Goal: Information Seeking & Learning: Learn about a topic

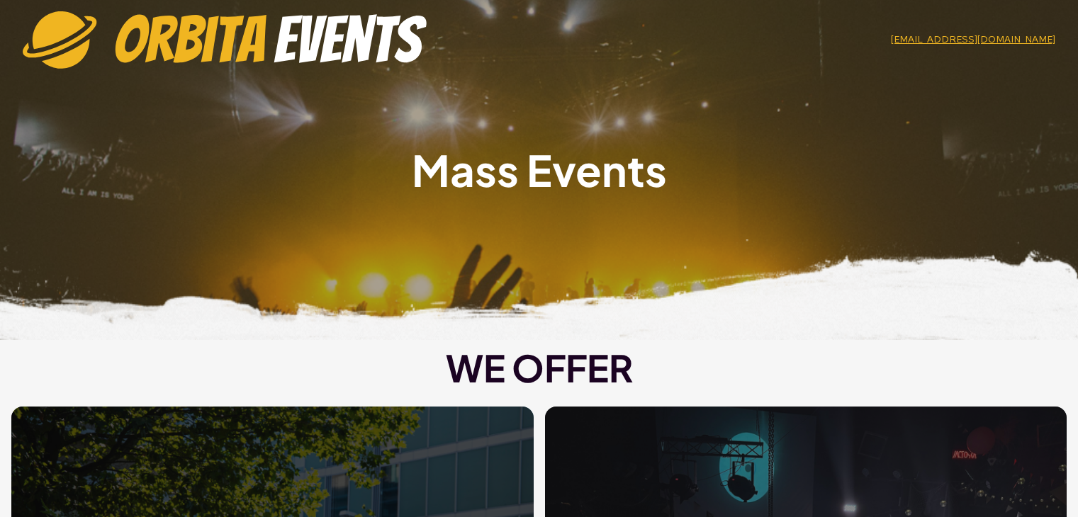
scroll to position [283, 0]
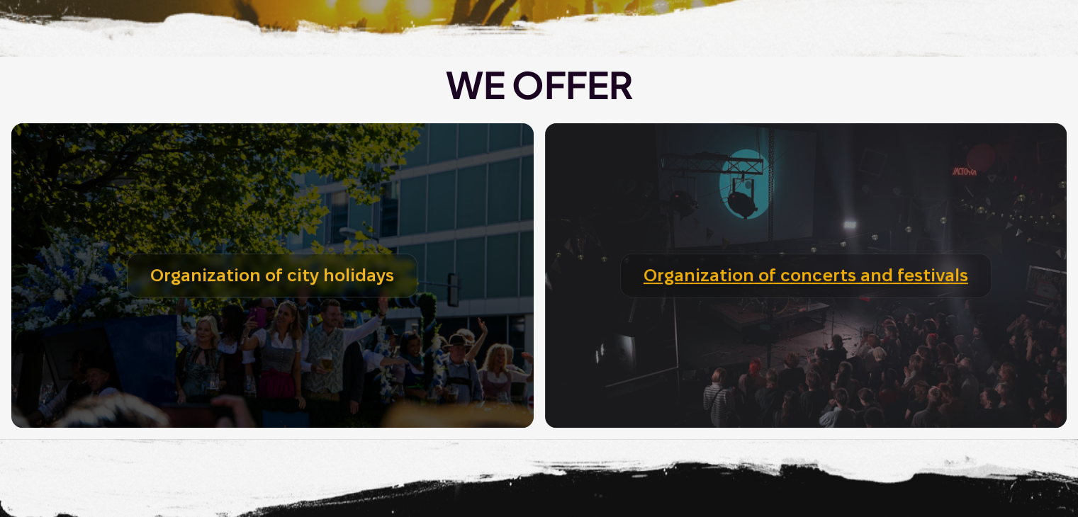
click at [797, 281] on link "Organization of concerts and festivals" at bounding box center [805, 276] width 325 height 21
click at [799, 280] on link "Organization of concerts and festivals" at bounding box center [805, 276] width 325 height 21
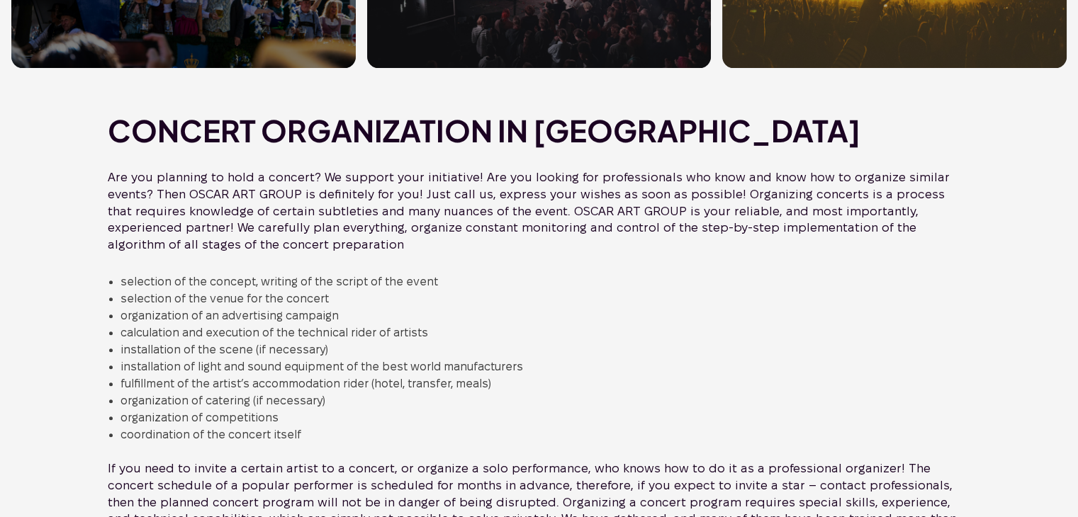
scroll to position [638, 0]
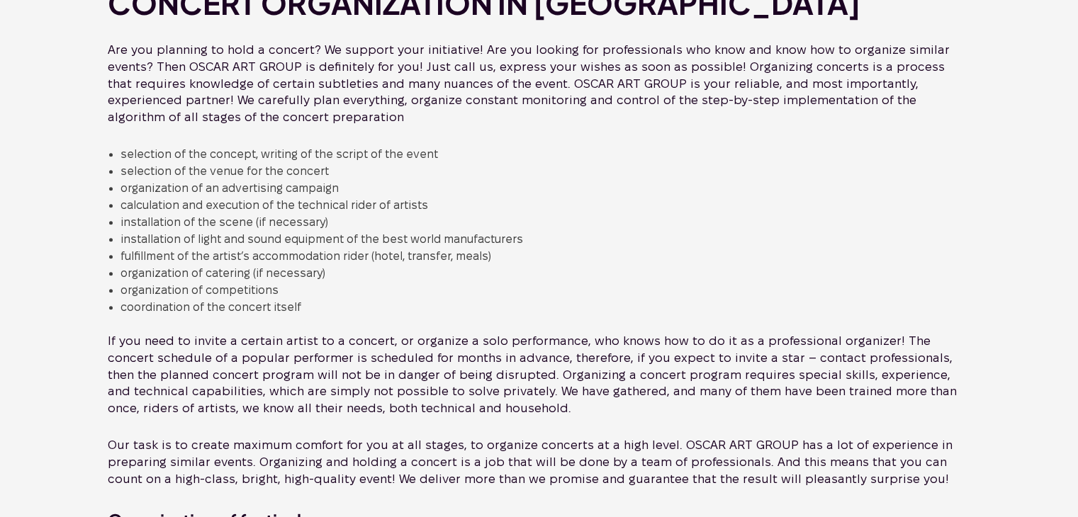
drag, startPoint x: 1068, startPoint y: 9, endPoint x: 564, endPoint y: 344, distance: 605.3
click at [564, 344] on p "If you need to invite a certain artist to a concert, or organize a solo perform…" at bounding box center [539, 375] width 886 height 96
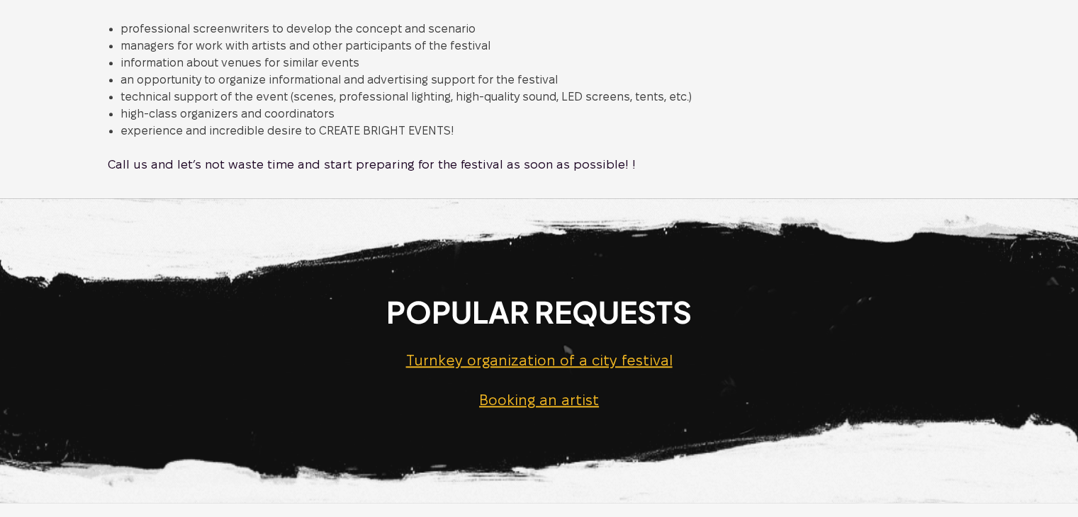
scroll to position [1346, 0]
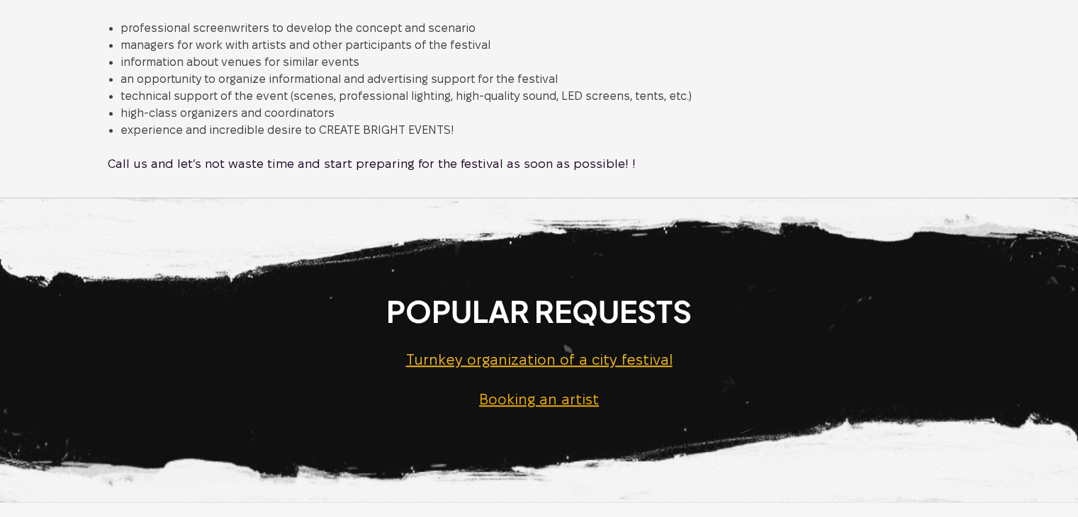
click at [570, 397] on link "Booking an artist" at bounding box center [539, 400] width 120 height 16
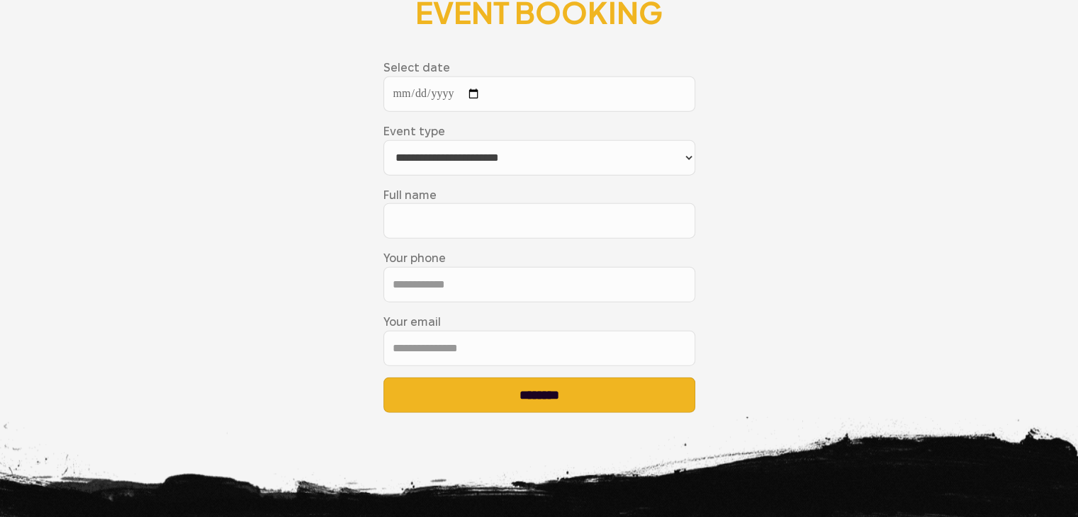
scroll to position [3339, 0]
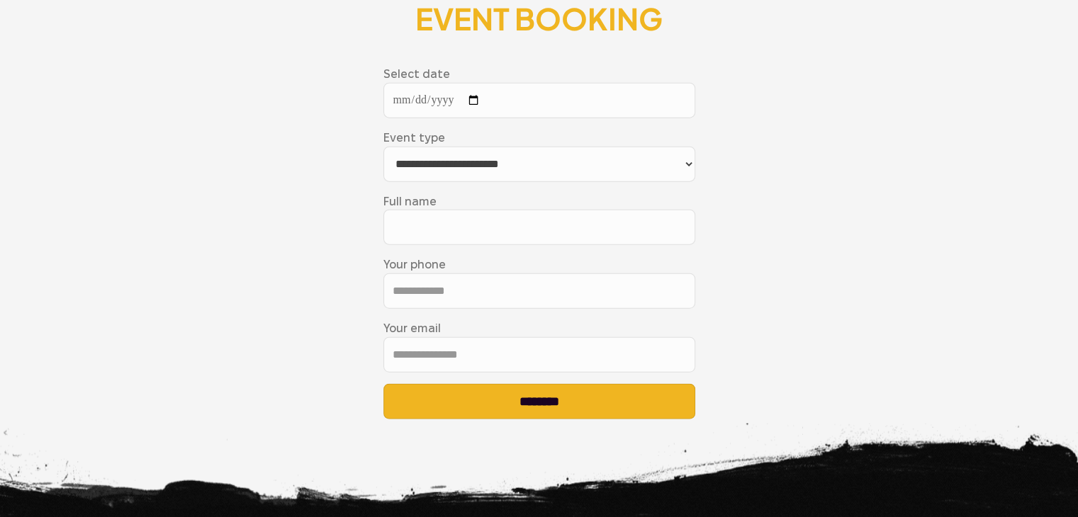
click at [599, 172] on select "**********" at bounding box center [539, 164] width 312 height 35
click at [881, 261] on div "**********" at bounding box center [539, 243] width 1078 height 382
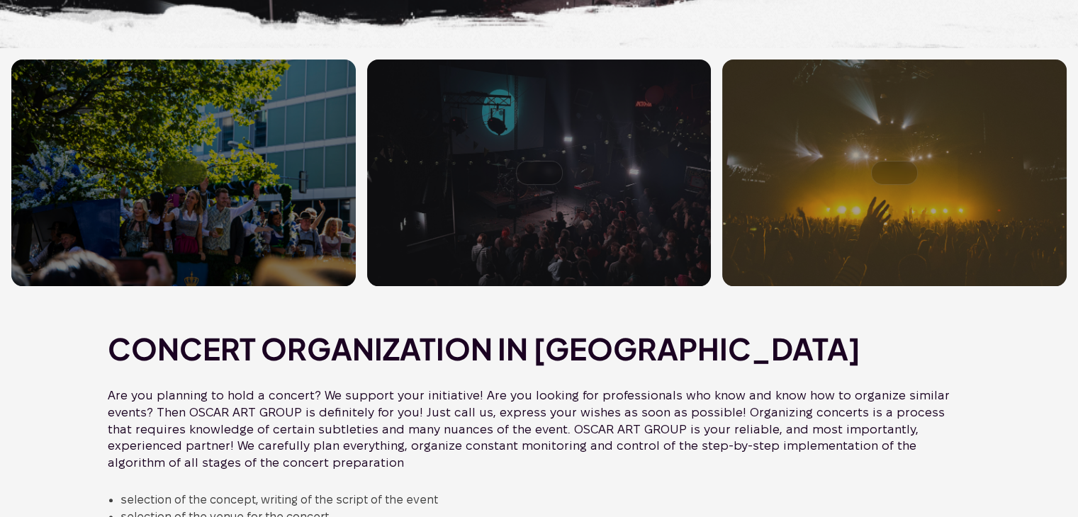
scroll to position [0, 0]
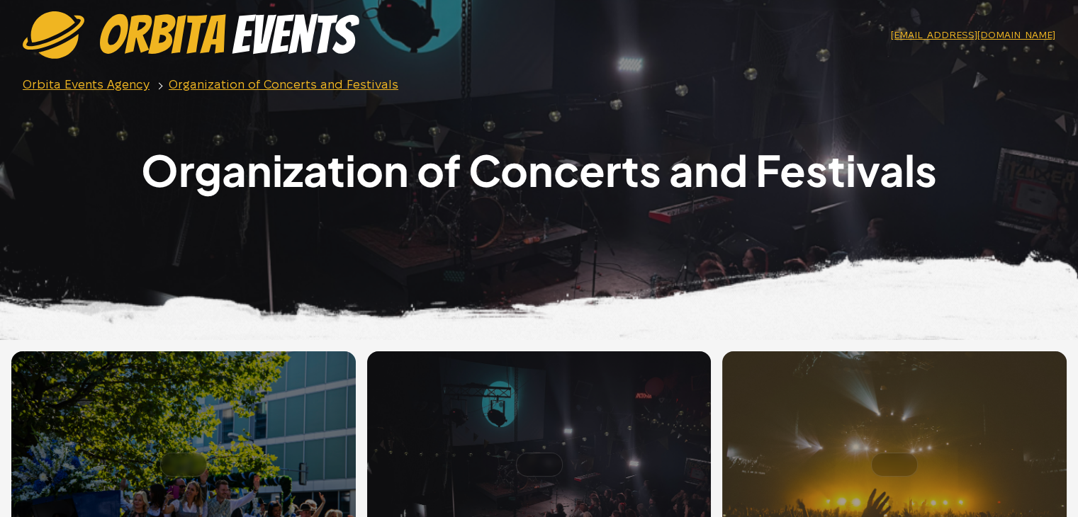
click at [196, 17] on img at bounding box center [191, 34] width 337 height 47
click at [110, 80] on link "Orbita Events Agency" at bounding box center [86, 84] width 127 height 13
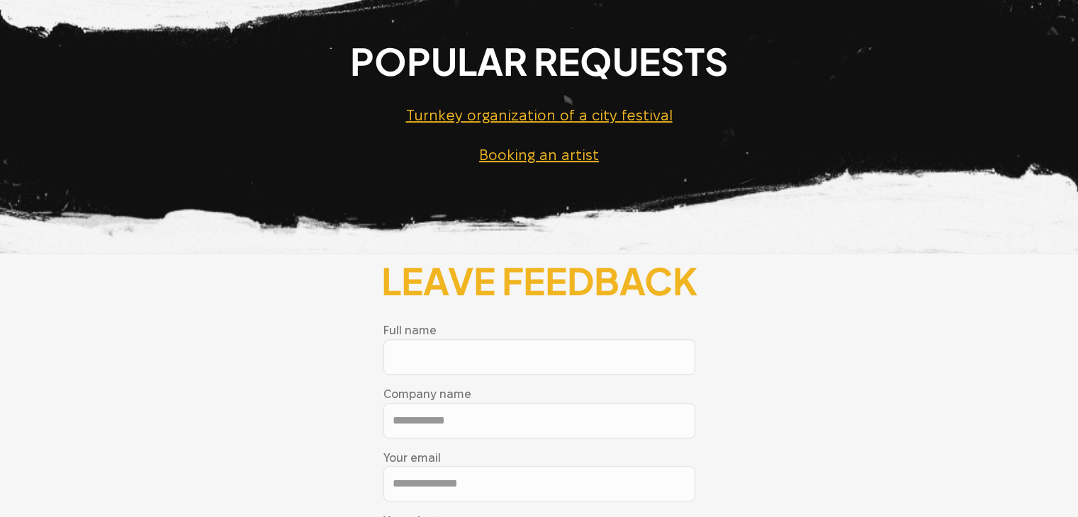
scroll to position [779, 0]
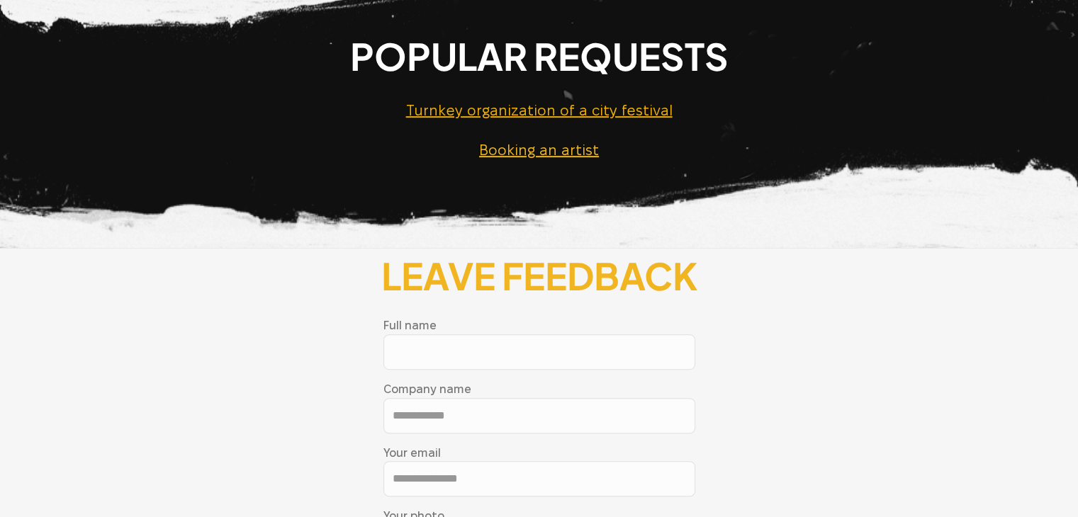
click at [614, 105] on link "Turnkey organization of a city festival" at bounding box center [539, 111] width 266 height 16
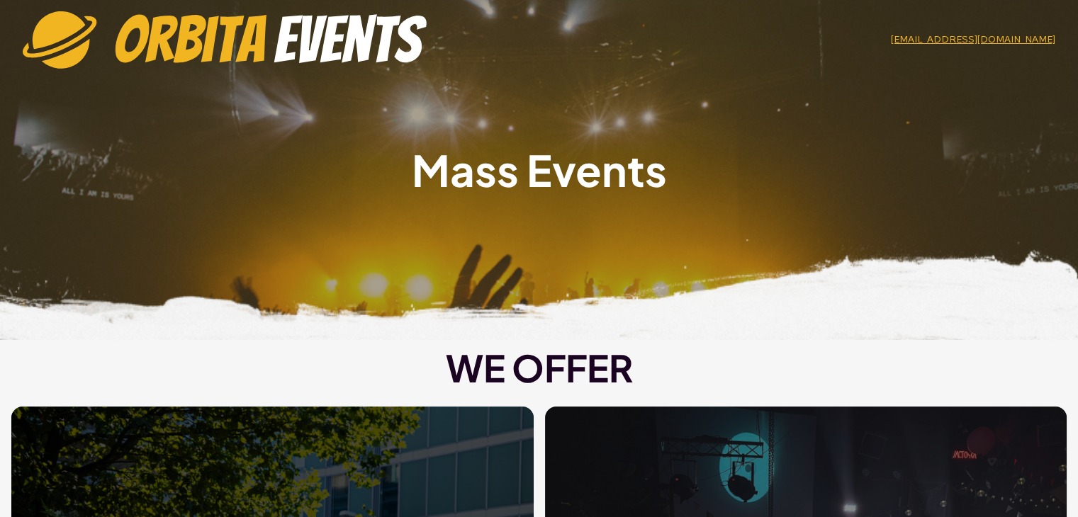
click at [534, 181] on h1 "Mass Events" at bounding box center [538, 170] width 1055 height 43
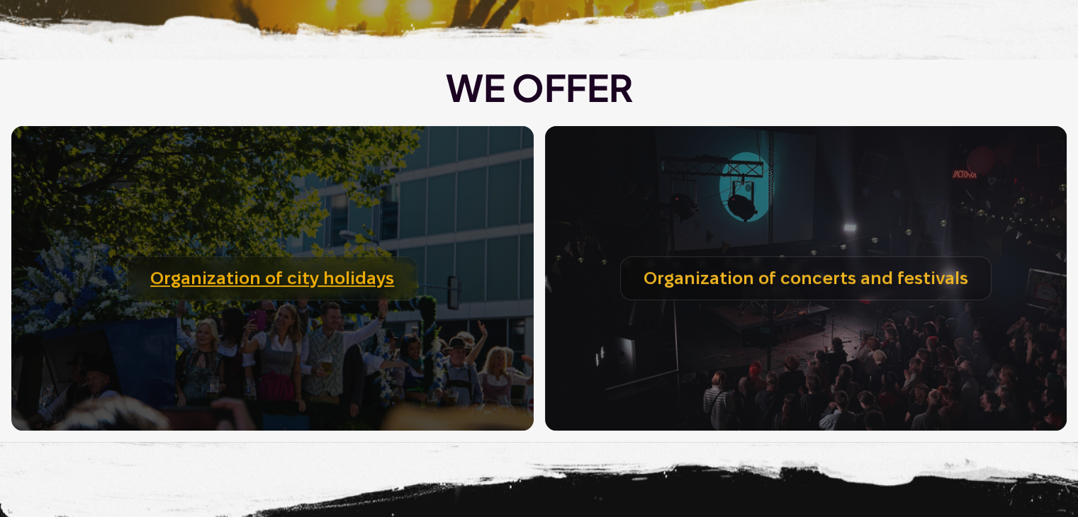
scroll to position [283, 0]
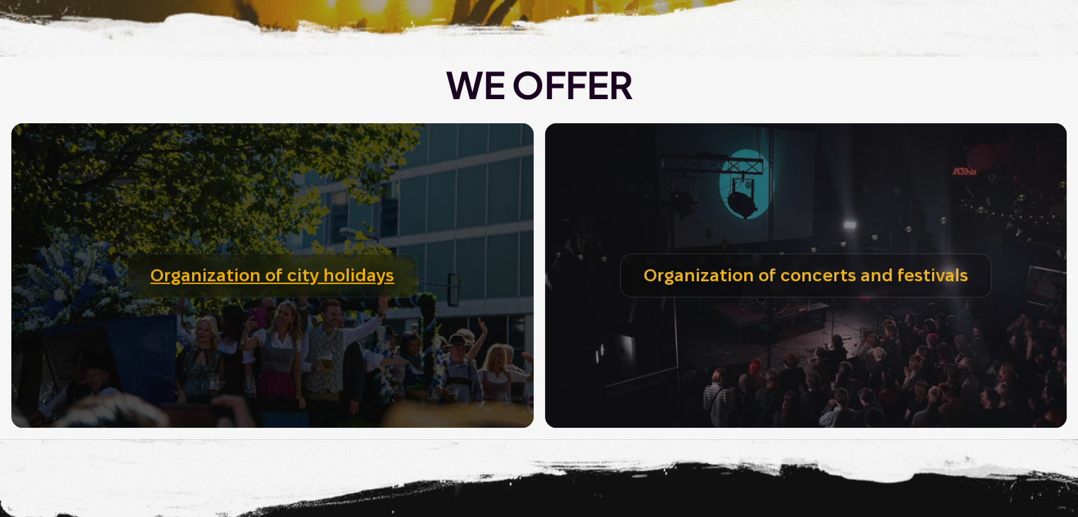
click at [301, 263] on h3 "Organization of city holidays" at bounding box center [272, 276] width 291 height 45
click at [329, 272] on link "Organization of city holidays" at bounding box center [272, 276] width 244 height 21
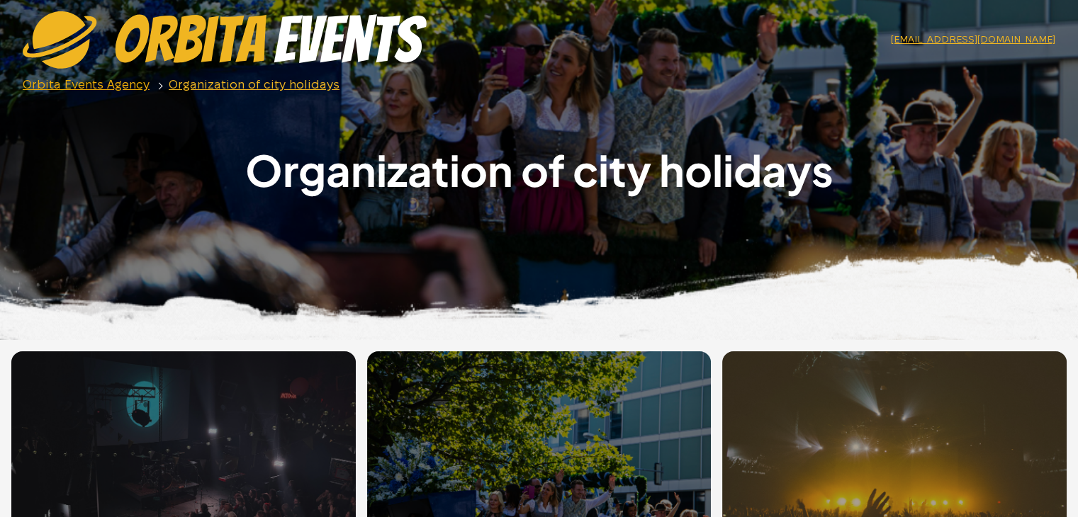
click at [109, 89] on link "Orbita Events Agency" at bounding box center [86, 84] width 127 height 13
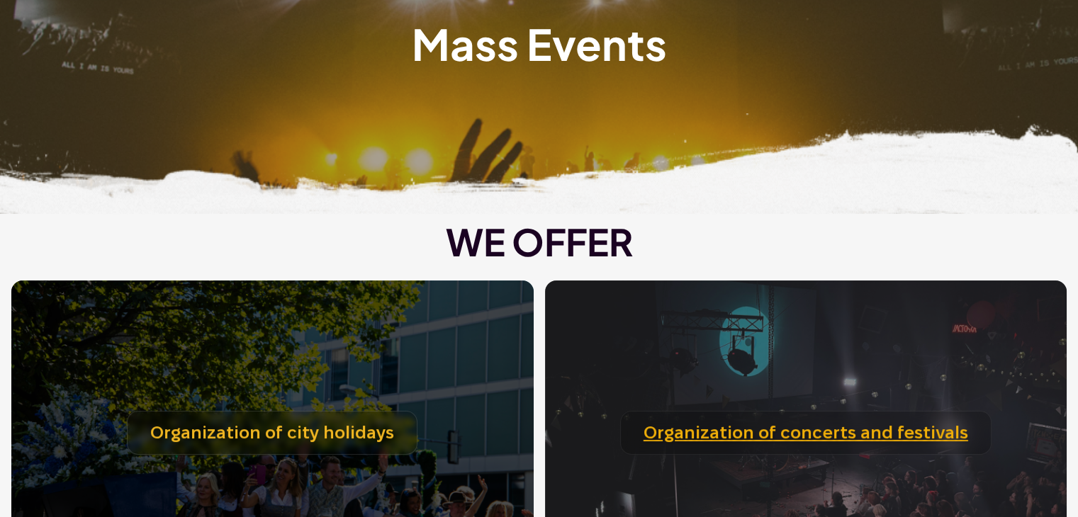
scroll to position [283, 0]
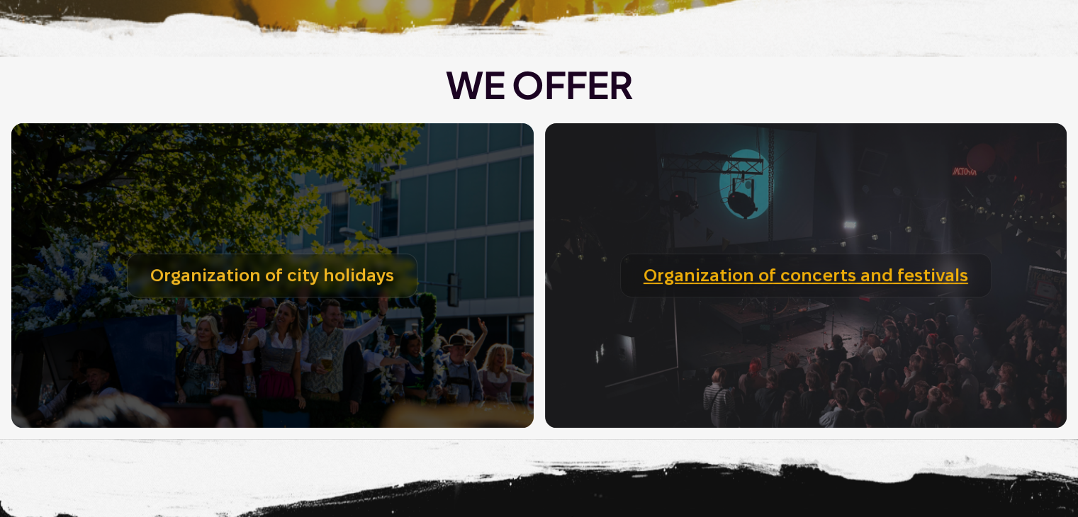
click at [655, 260] on h3 "Organization of concerts and festivals" at bounding box center [805, 276] width 371 height 45
click at [694, 271] on link "Organization of concerts and festivals" at bounding box center [805, 276] width 325 height 21
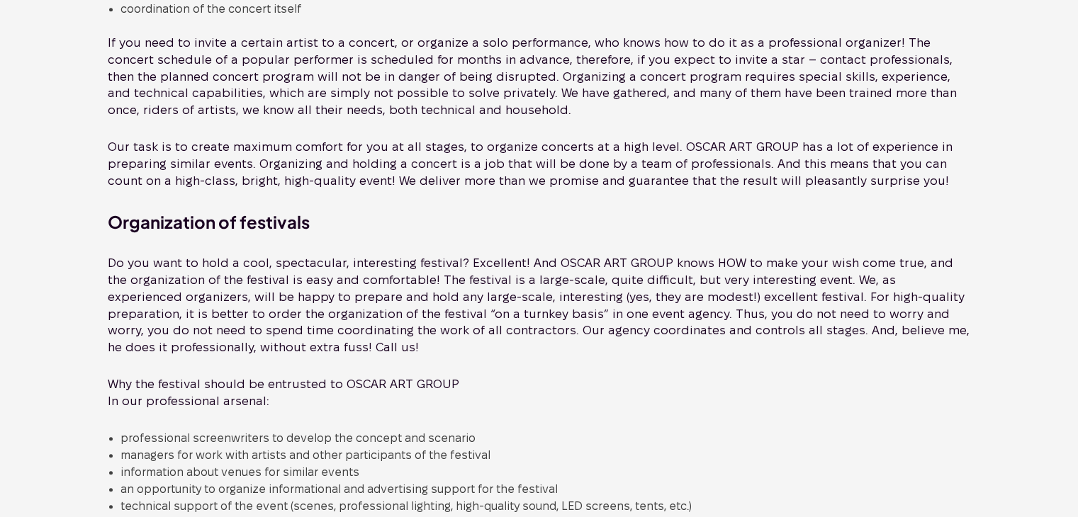
scroll to position [921, 0]
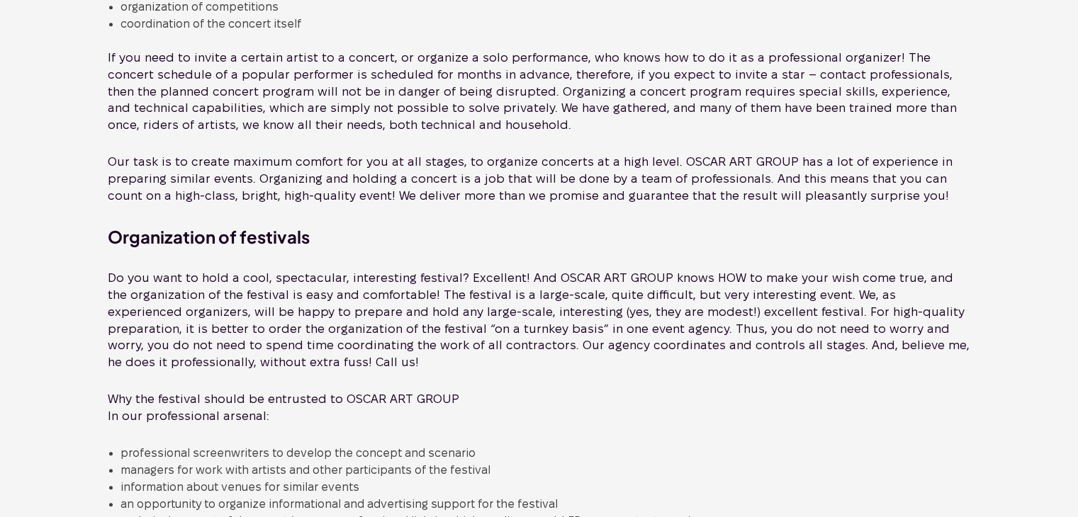
click at [584, 267] on p "Do you want to hold a cool, spectacular, interesting festival? Excellent! And O…" at bounding box center [539, 320] width 886 height 113
click at [582, 272] on p "Do you want to hold a cool, spectacular, interesting festival? Excellent! And O…" at bounding box center [539, 320] width 886 height 113
click at [550, 277] on p "Do you want to hold a cool, spectacular, interesting festival? Excellent! And O…" at bounding box center [539, 320] width 886 height 113
click at [548, 278] on p "Do you want to hold a cool, spectacular, interesting festival? Excellent! And O…" at bounding box center [539, 320] width 886 height 113
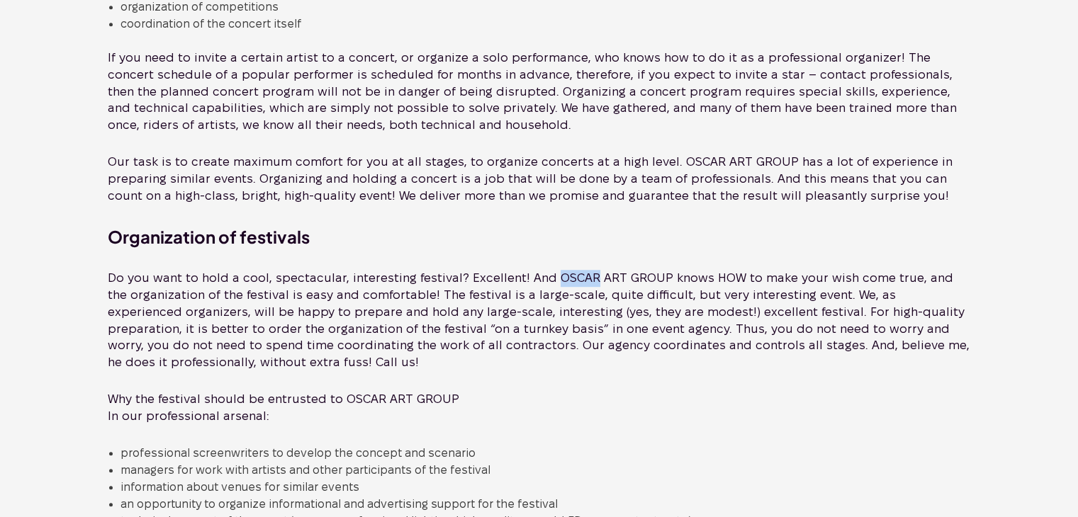
click at [546, 278] on p "Do you want to hold a cool, spectacular, interesting festival? Excellent! And O…" at bounding box center [539, 320] width 886 height 113
click at [549, 276] on p "Do you want to hold a cool, spectacular, interesting festival? Excellent! And O…" at bounding box center [539, 320] width 886 height 113
click at [546, 278] on p "Do you want to hold a cool, spectacular, interesting festival? Excellent! And O…" at bounding box center [539, 320] width 886 height 113
drag, startPoint x: 545, startPoint y: 279, endPoint x: 652, endPoint y: 273, distance: 107.1
click at [652, 273] on p "Do you want to hold a cool, spectacular, interesting festival? Excellent! And O…" at bounding box center [539, 320] width 886 height 113
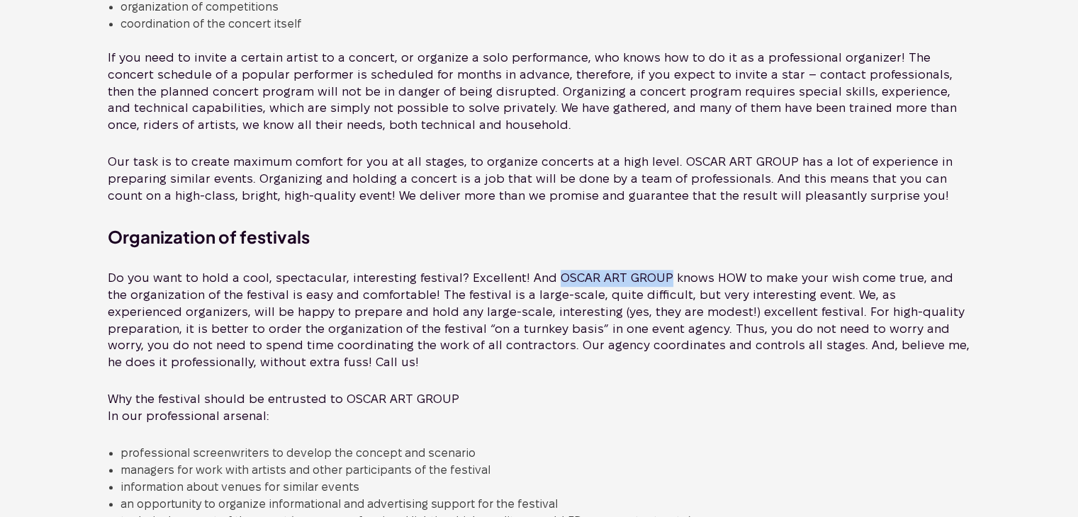
copy p "OSCAR ART GROUP"
